Goal: Navigation & Orientation: Find specific page/section

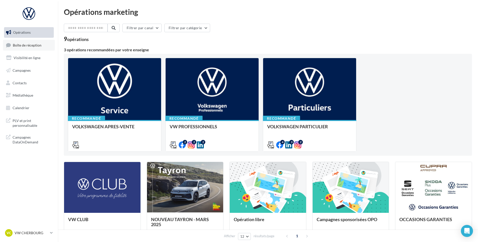
click at [12, 44] on link "Boîte de réception" at bounding box center [29, 45] width 52 height 11
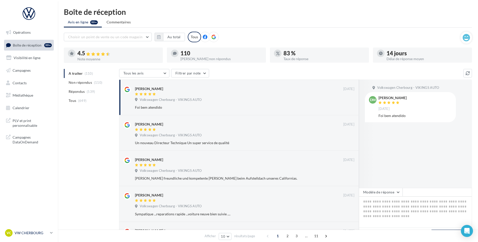
click at [39, 231] on p "VW CHERBOURG" at bounding box center [31, 232] width 33 height 5
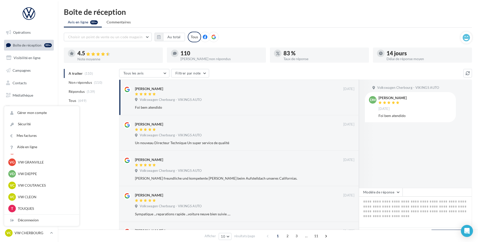
scroll to position [151, 0]
click at [46, 164] on div "VC VW COUTANCES vw-cou-vau" at bounding box center [41, 162] width 67 height 8
